Goal: Task Accomplishment & Management: Manage account settings

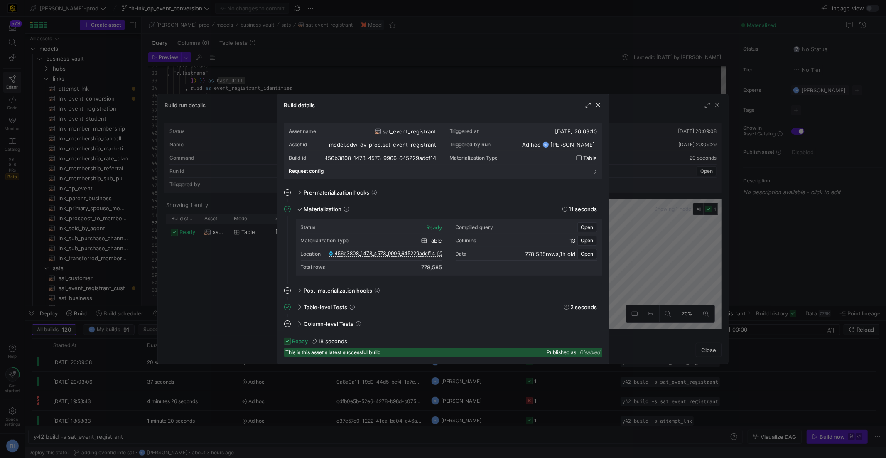
scroll to position [75, 0]
click at [196, 66] on div at bounding box center [443, 229] width 886 height 458
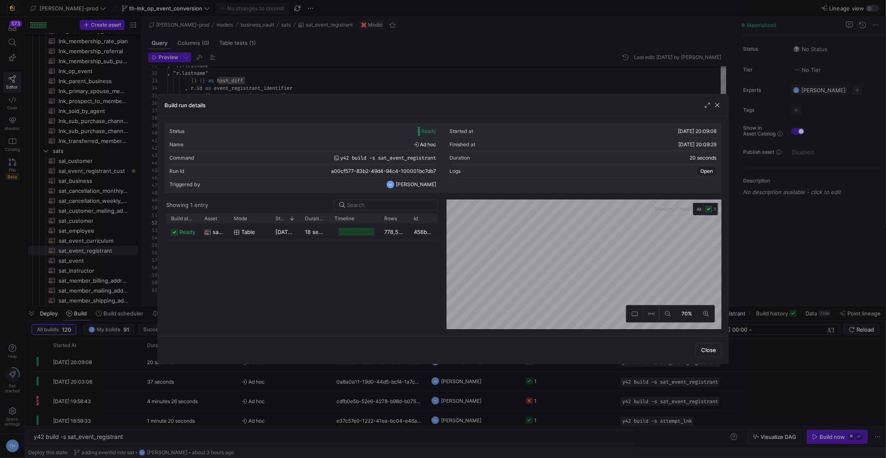
click at [196, 66] on div at bounding box center [443, 229] width 886 height 458
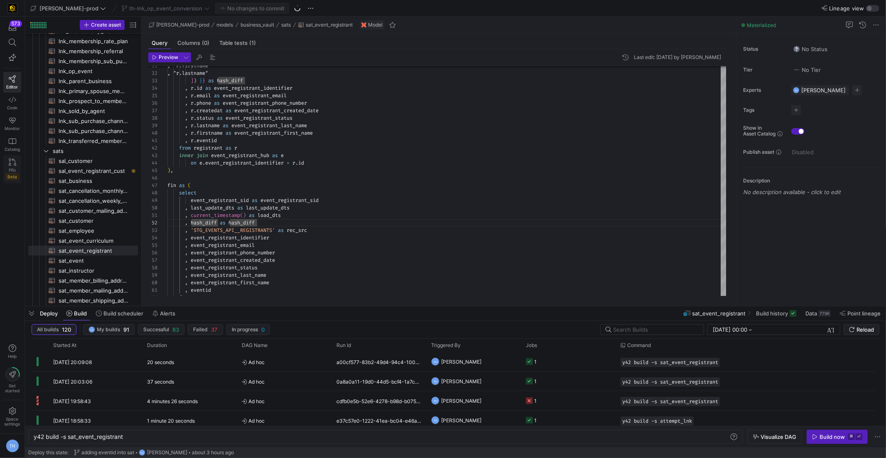
click at [12, 161] on icon at bounding box center [12, 161] width 7 height 7
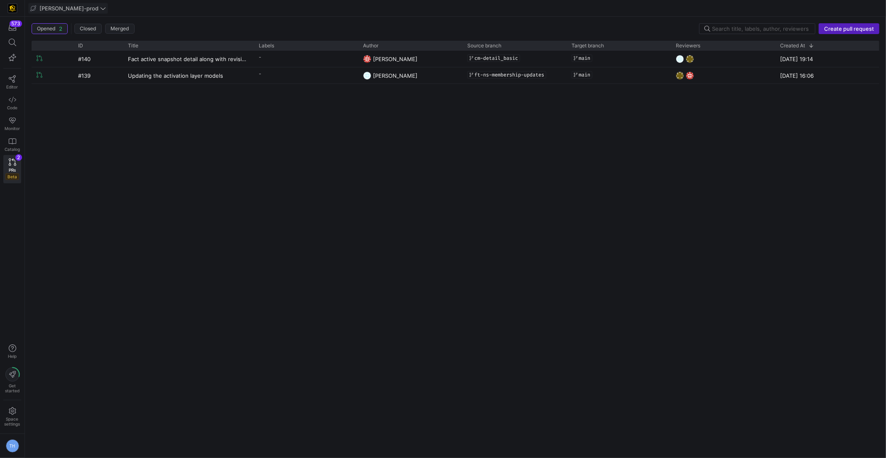
click at [71, 7] on span "[PERSON_NAME]-prod" at bounding box center [68, 8] width 59 height 7
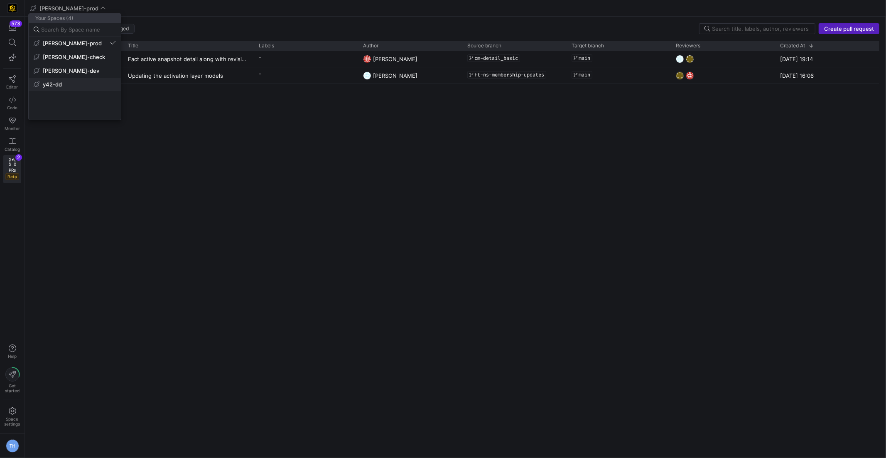
click at [72, 84] on span "y42-dd" at bounding box center [75, 84] width 82 height 7
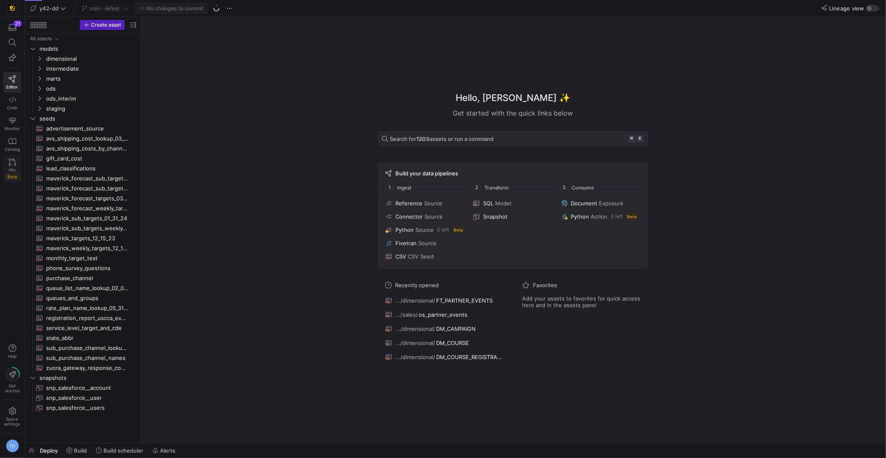
click at [15, 161] on icon at bounding box center [12, 161] width 7 height 7
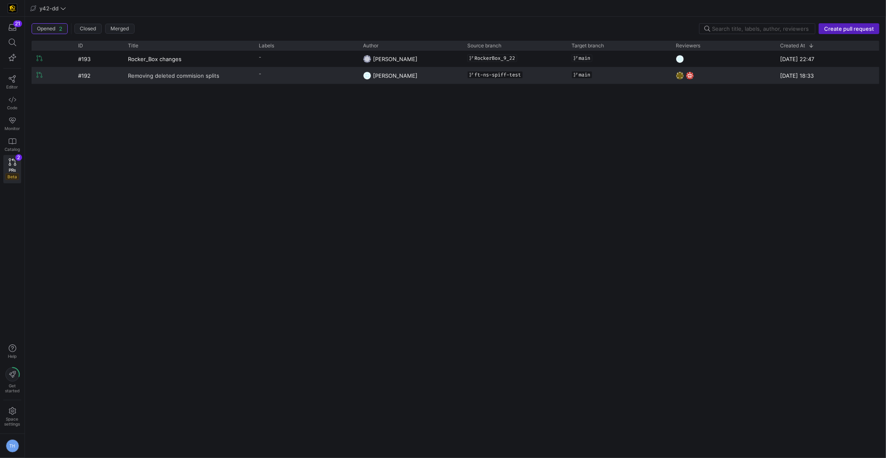
click at [233, 77] on link "Removing deleted commision splits" at bounding box center [188, 75] width 121 height 15
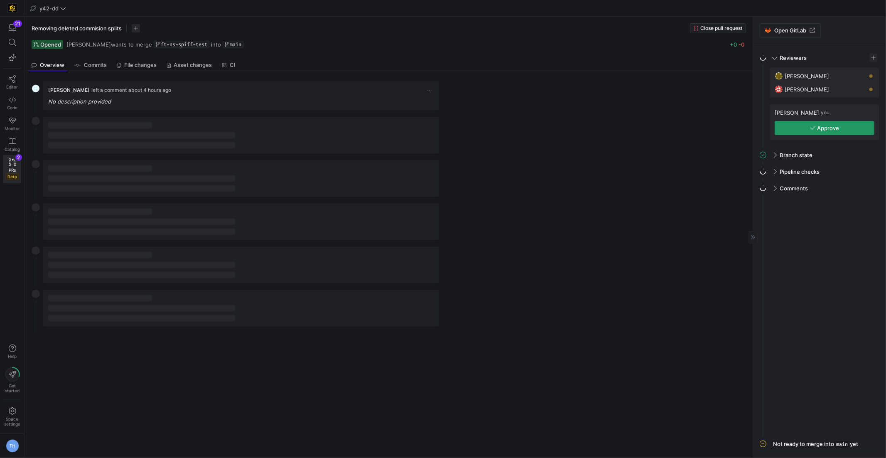
click at [841, 127] on span "button" at bounding box center [824, 127] width 99 height 13
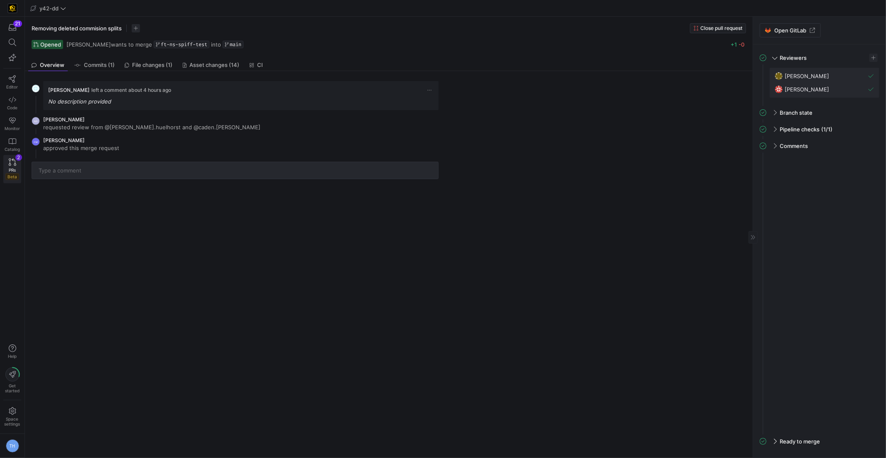
click at [12, 163] on icon at bounding box center [12, 161] width 7 height 7
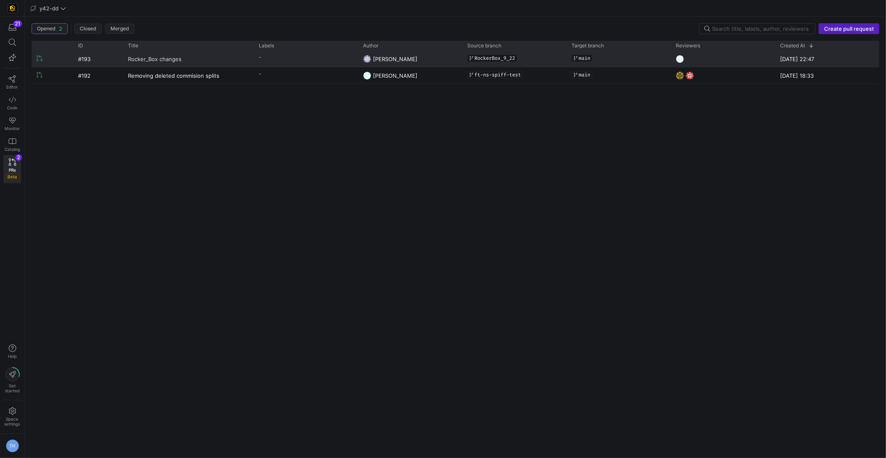
click at [137, 60] on span "Rocker_Box changes" at bounding box center [155, 58] width 54 height 15
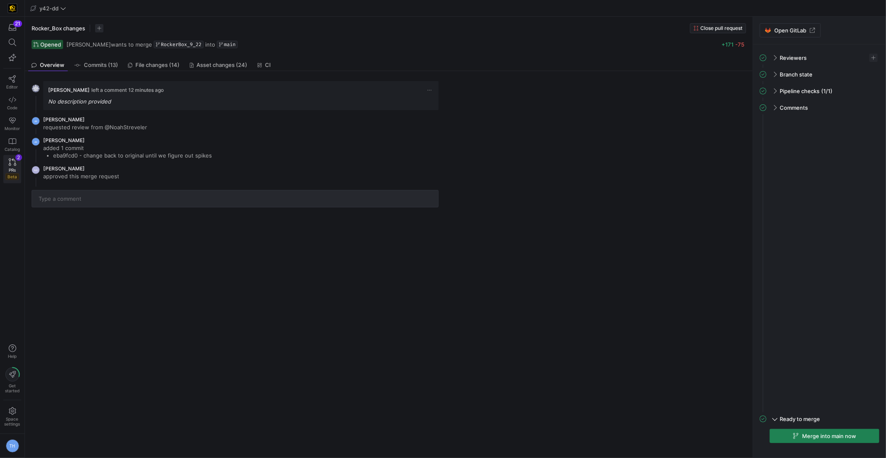
click at [9, 169] on span "PRs" at bounding box center [12, 169] width 7 height 5
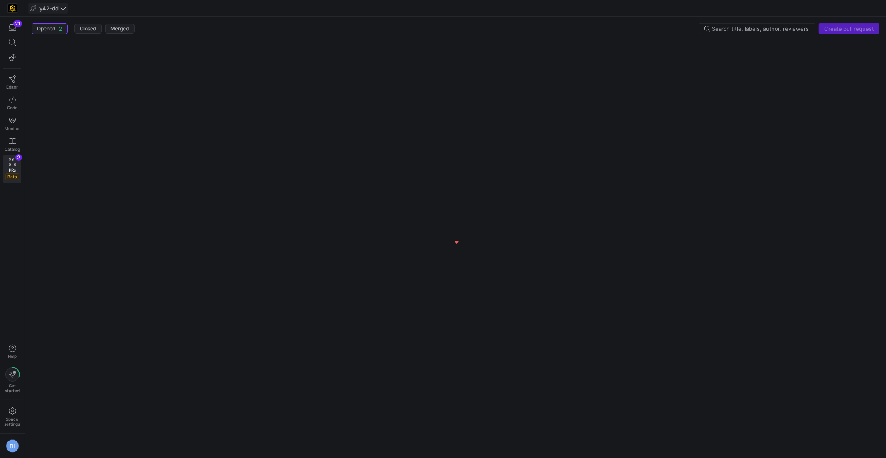
click at [49, 5] on span "y42-dd" at bounding box center [48, 8] width 19 height 7
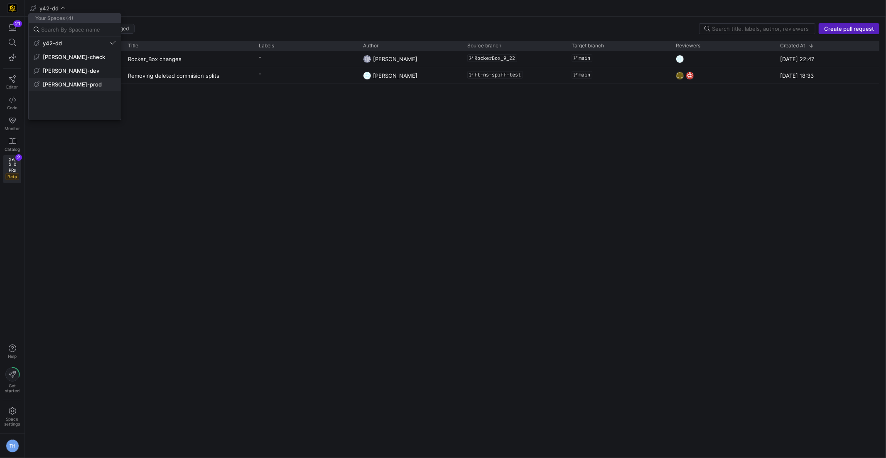
click at [79, 86] on span "[PERSON_NAME]-prod" at bounding box center [75, 84] width 82 height 7
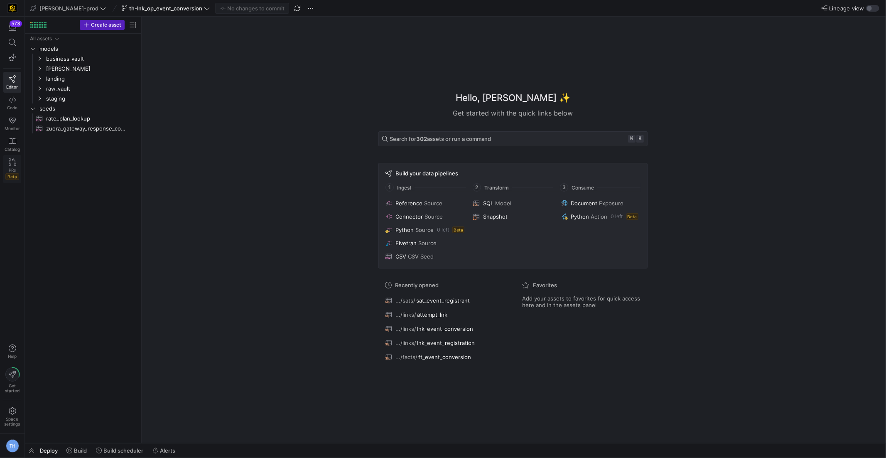
click at [20, 161] on link "PRs Beta" at bounding box center [12, 169] width 18 height 28
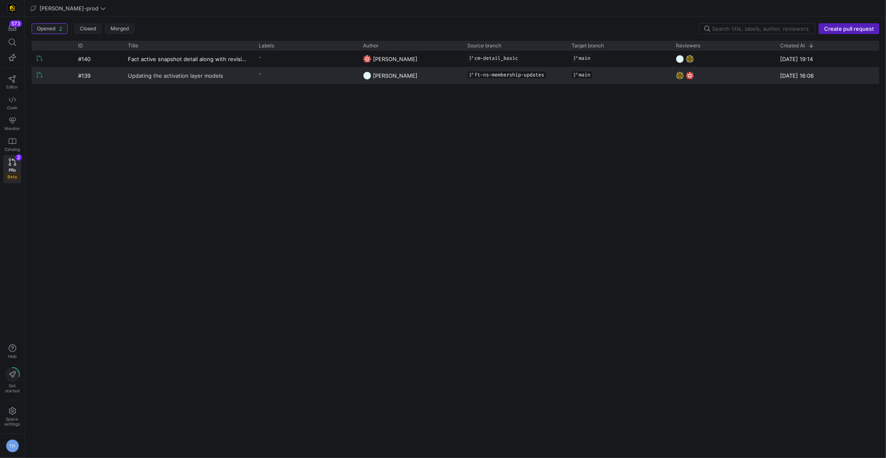
click at [217, 81] on span "Updating the activation layer models" at bounding box center [175, 75] width 95 height 15
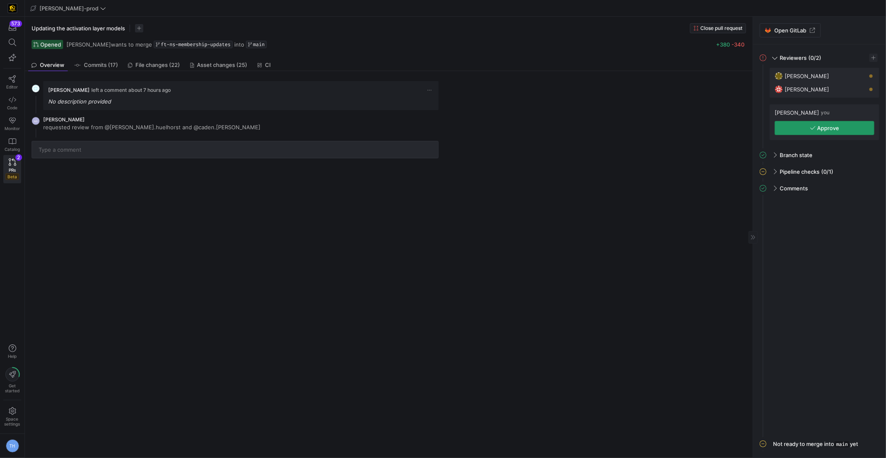
click at [825, 125] on span "Approve" at bounding box center [829, 128] width 22 height 7
